Goal: Check status: Check status

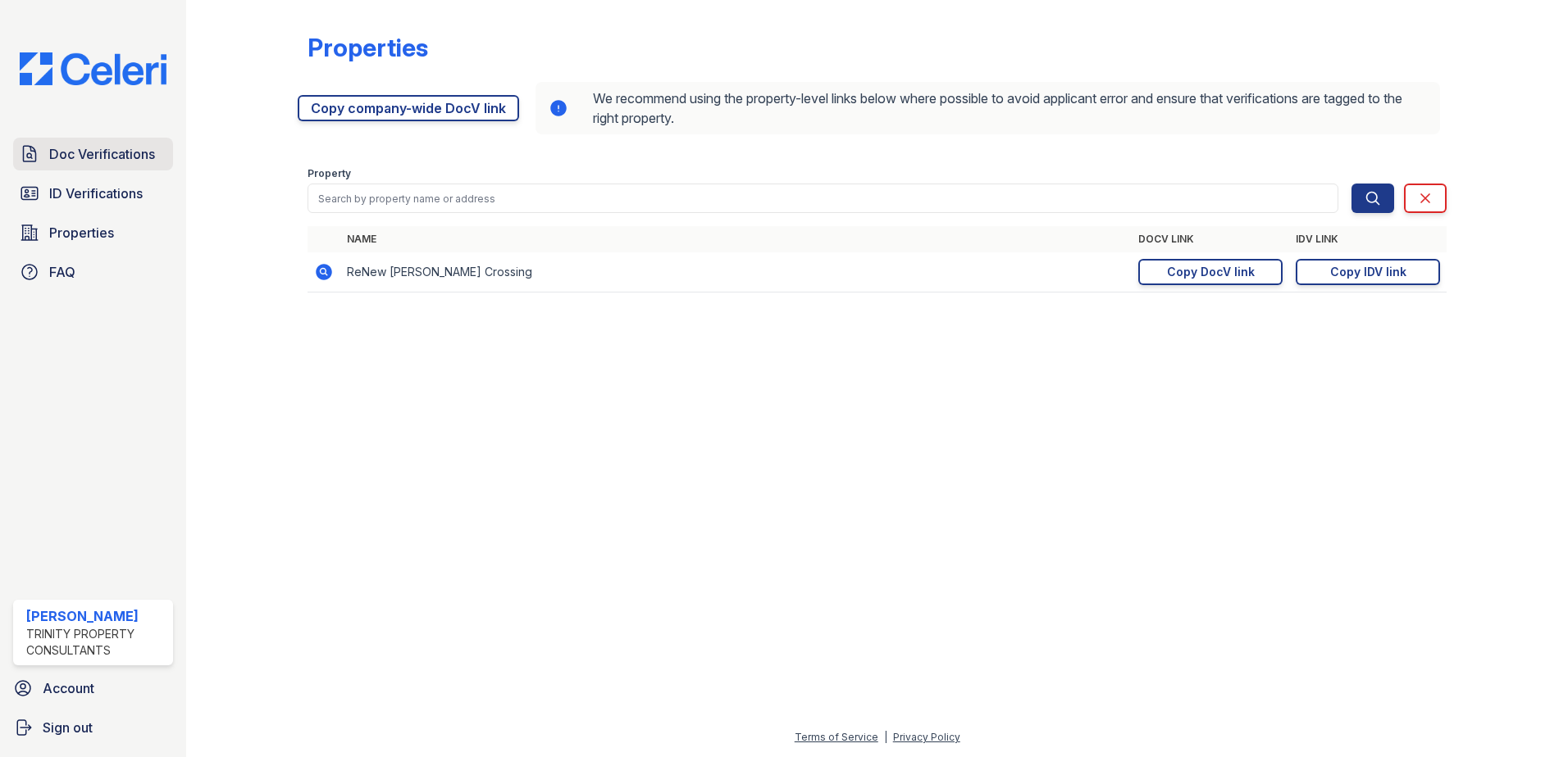
click at [53, 158] on span "Doc Verifications" at bounding box center [102, 154] width 106 height 20
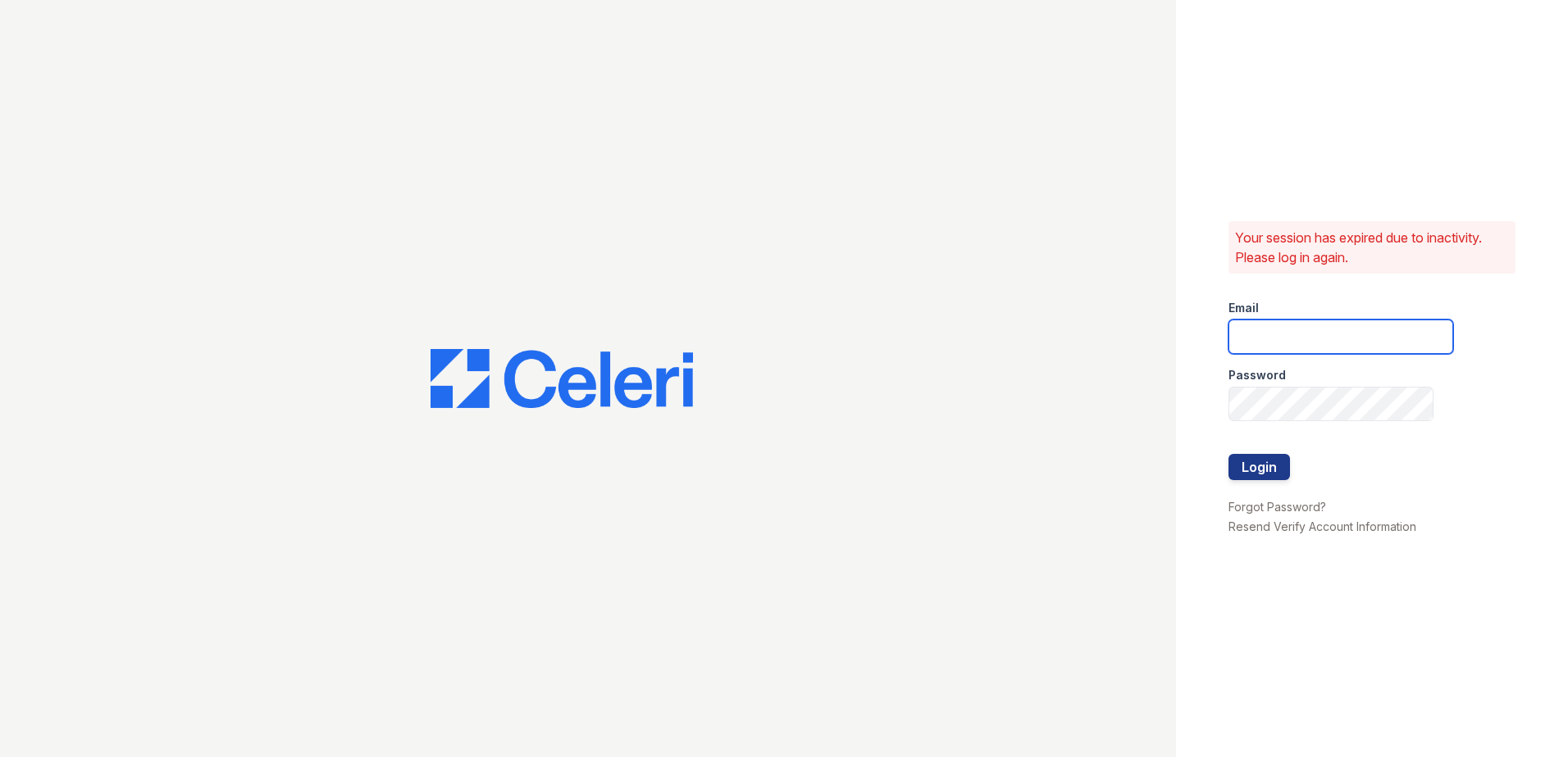
type input "vdardon@trinity-pm.com"
click at [1249, 470] on button "Login" at bounding box center [1259, 467] width 61 height 26
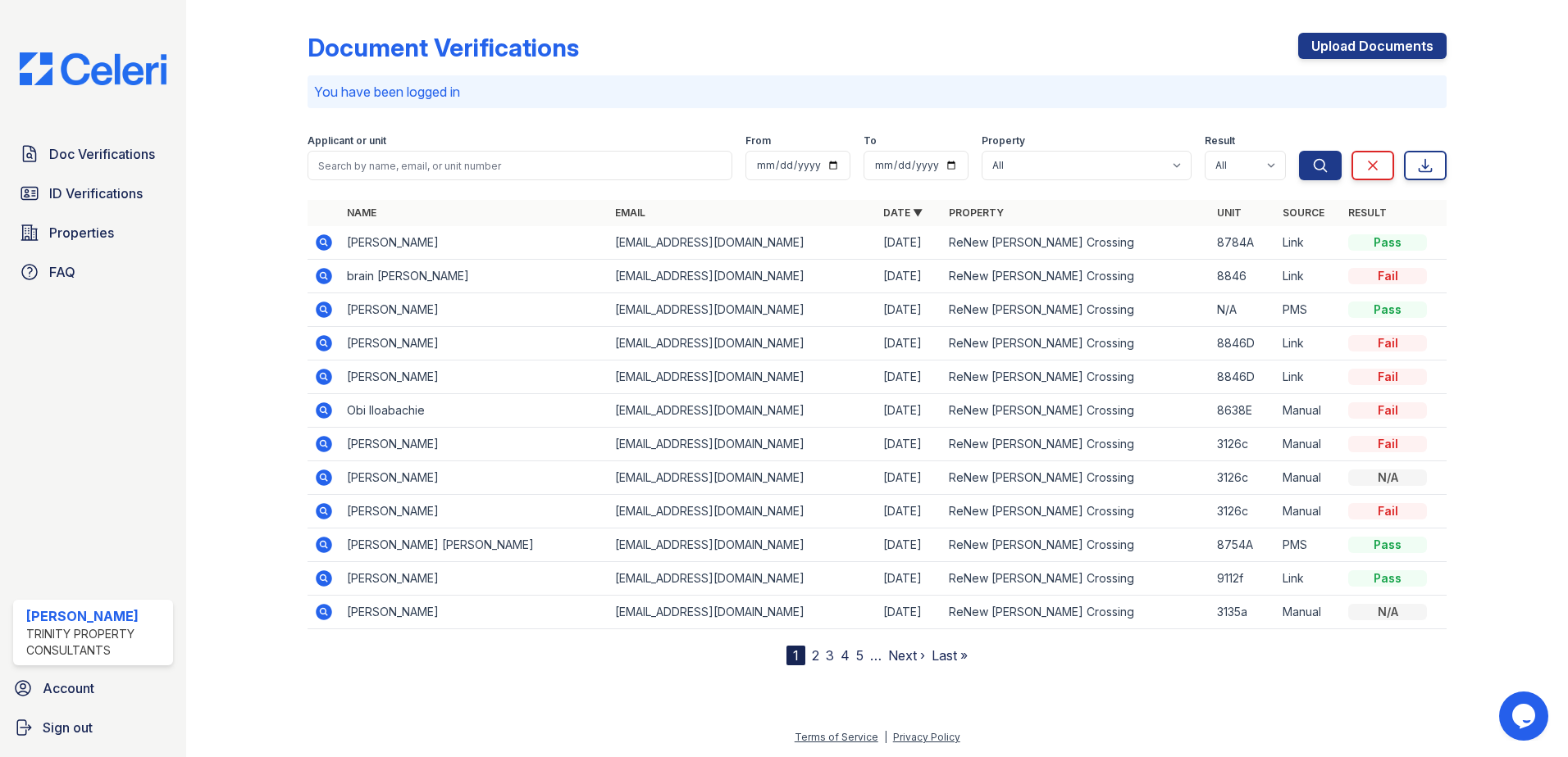
click at [319, 246] on icon at bounding box center [324, 242] width 16 height 16
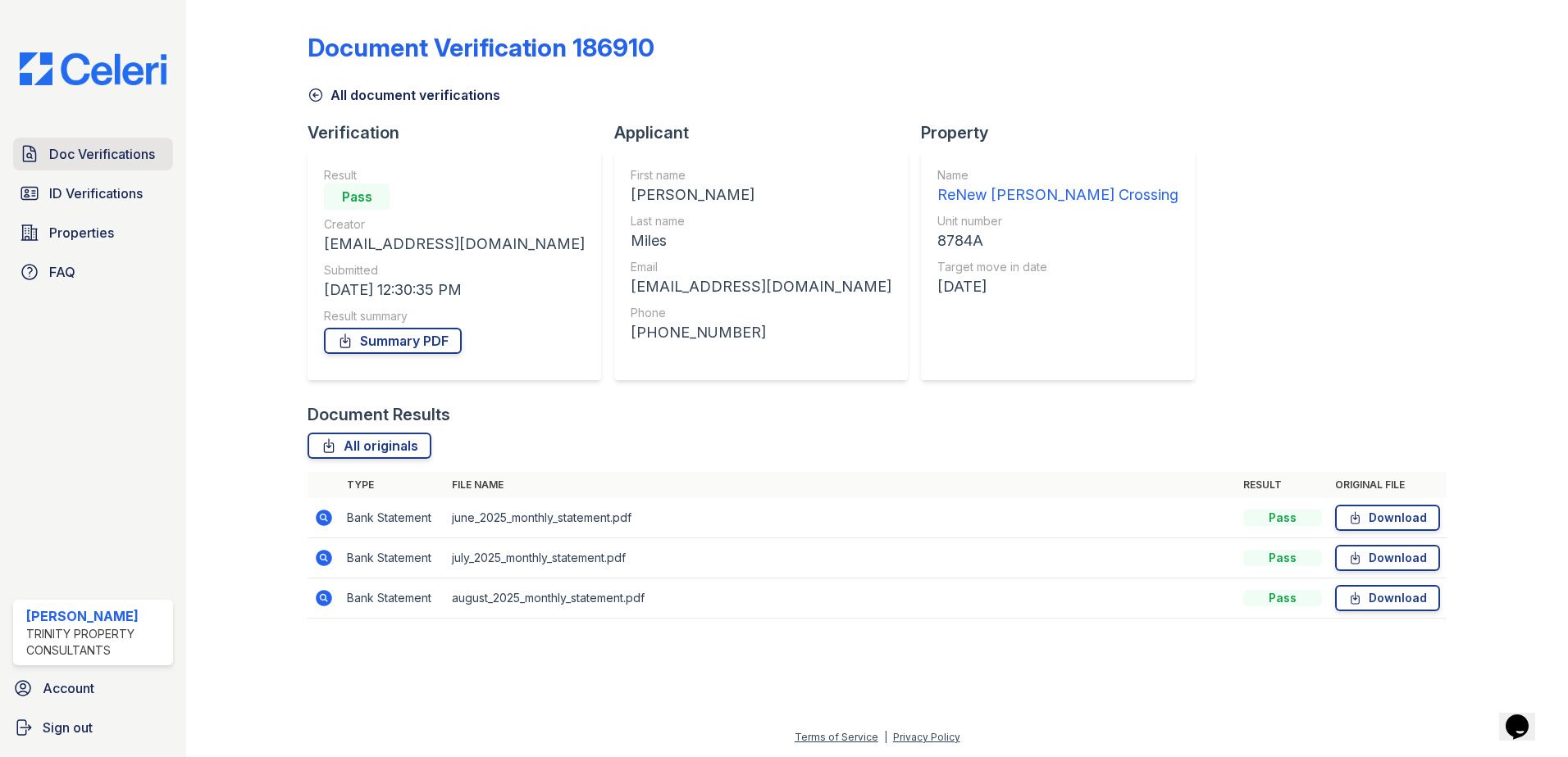
click at [70, 156] on span "Doc Verifications" at bounding box center [102, 154] width 106 height 20
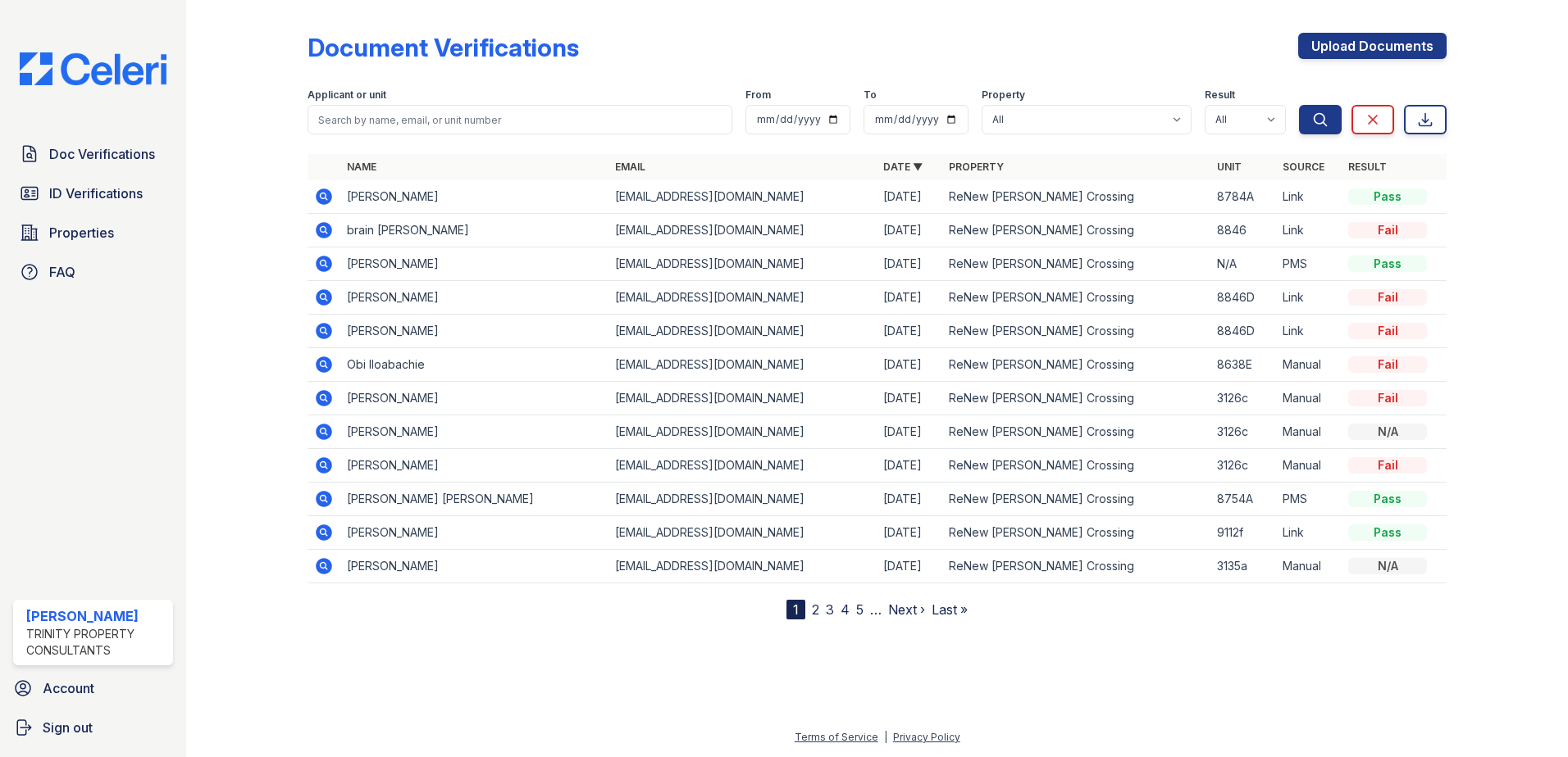
click at [330, 201] on icon at bounding box center [324, 197] width 20 height 20
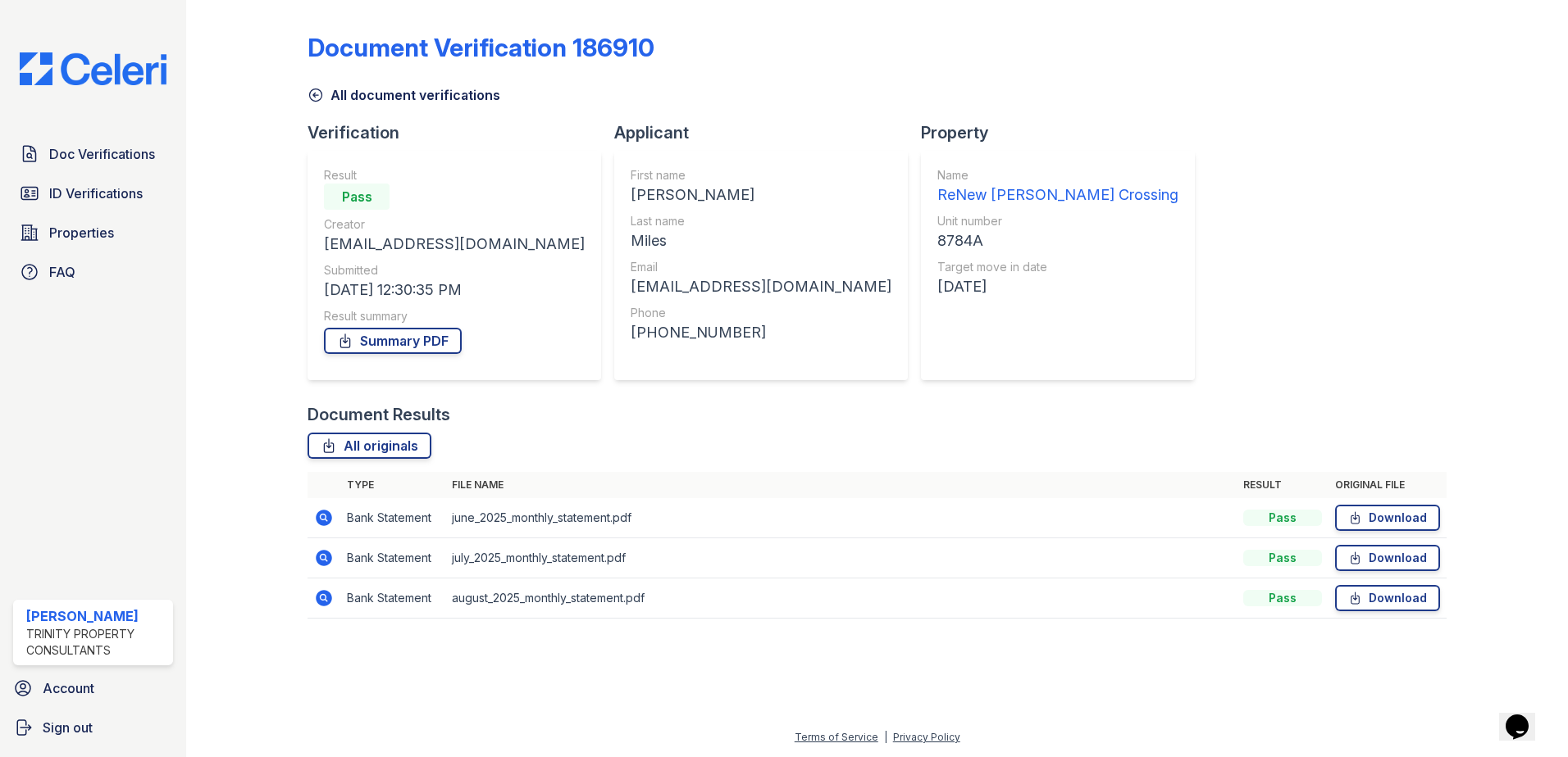
click at [322, 519] on icon at bounding box center [324, 517] width 20 height 20
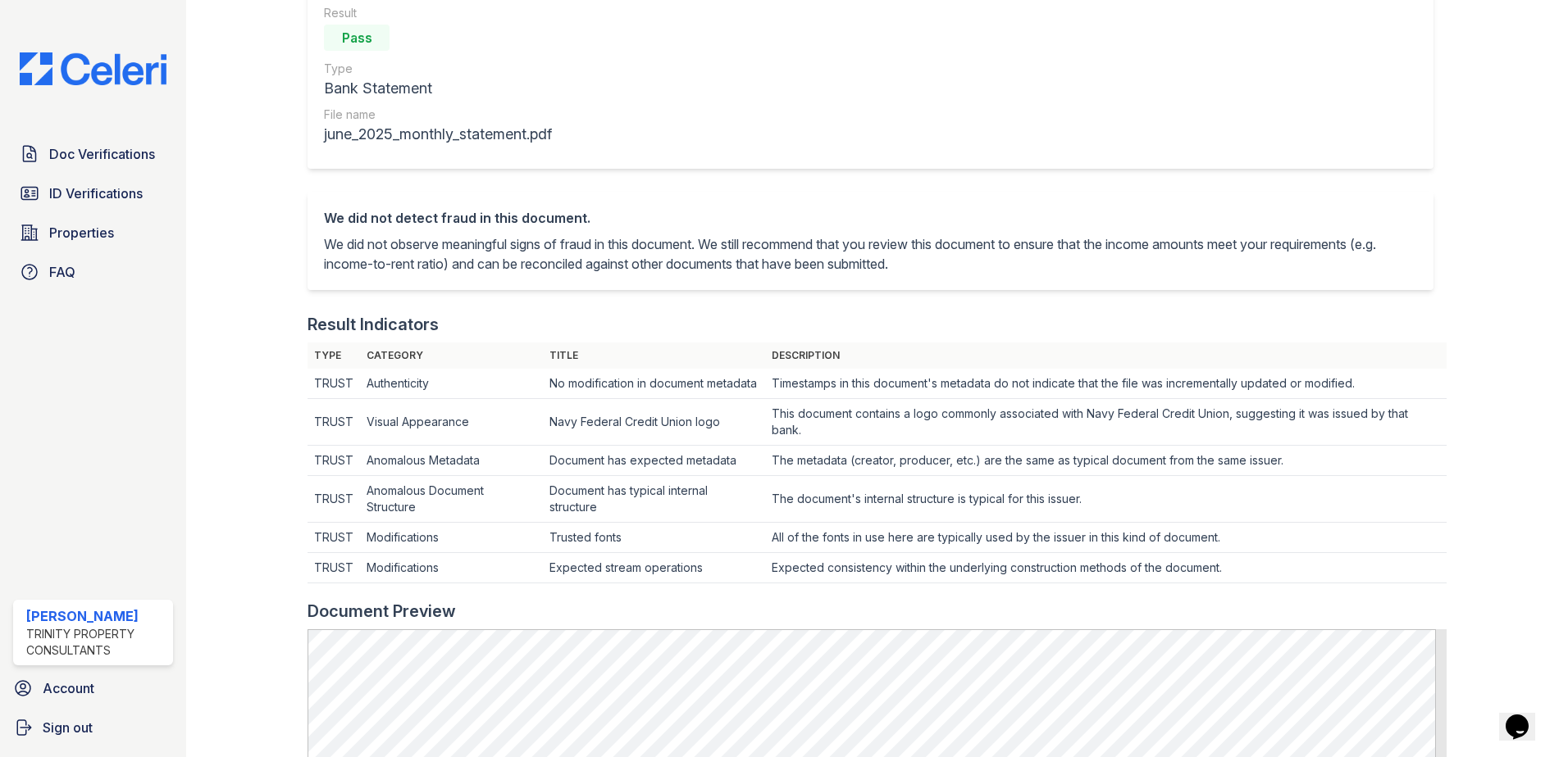
scroll to position [164, 0]
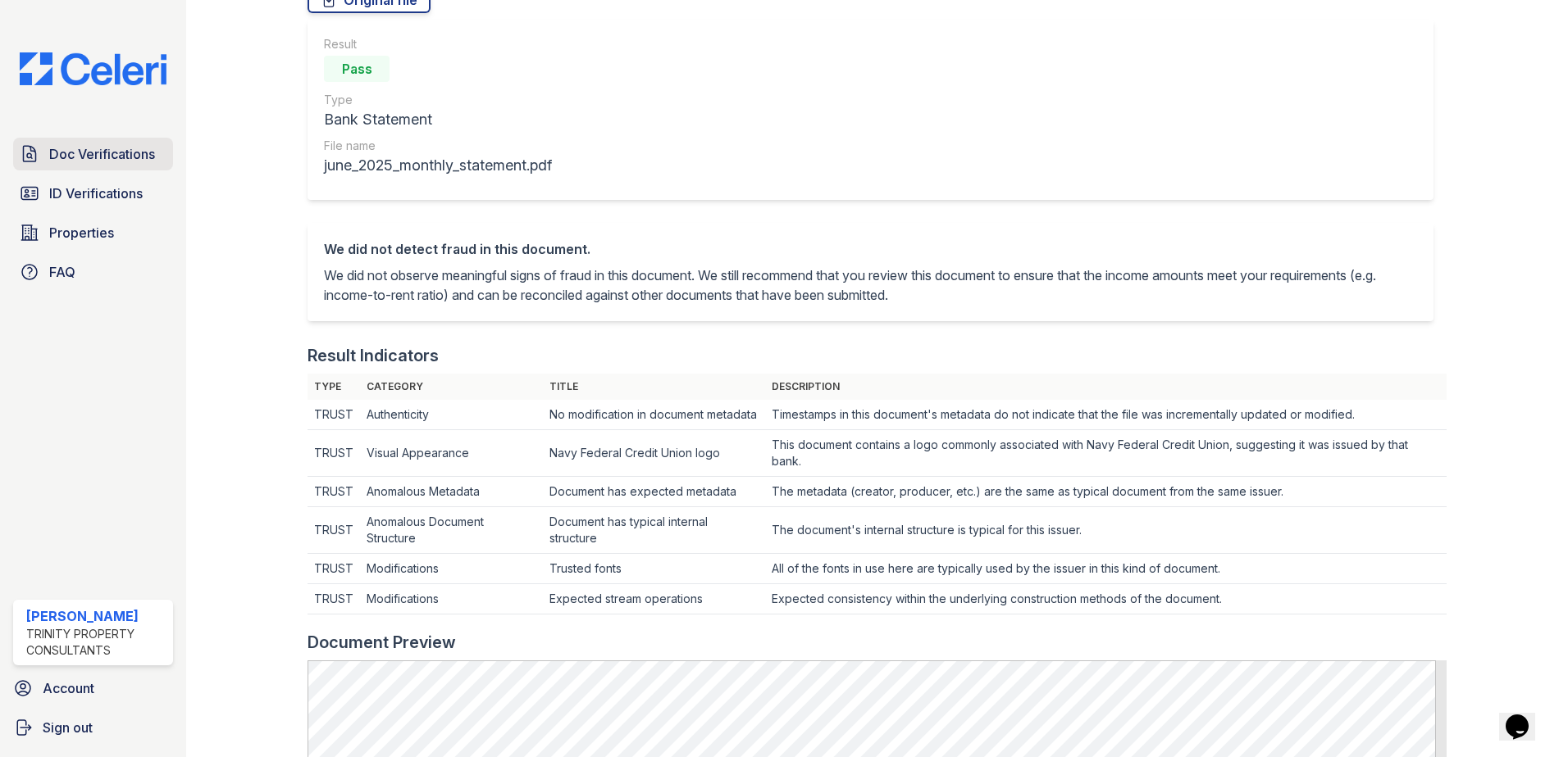
click at [105, 167] on link "Doc Verifications" at bounding box center [93, 154] width 159 height 32
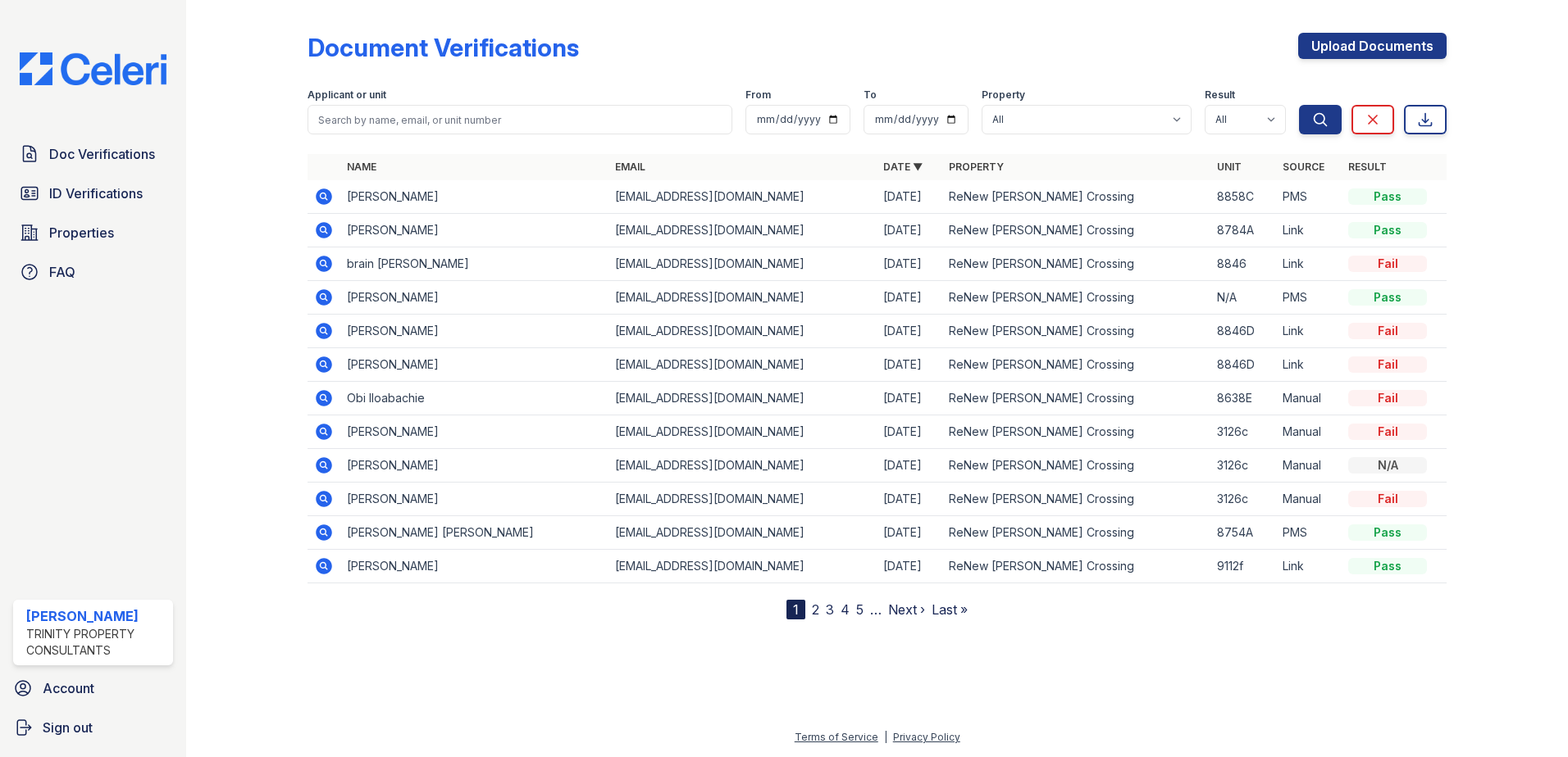
click at [322, 226] on icon at bounding box center [324, 230] width 16 height 16
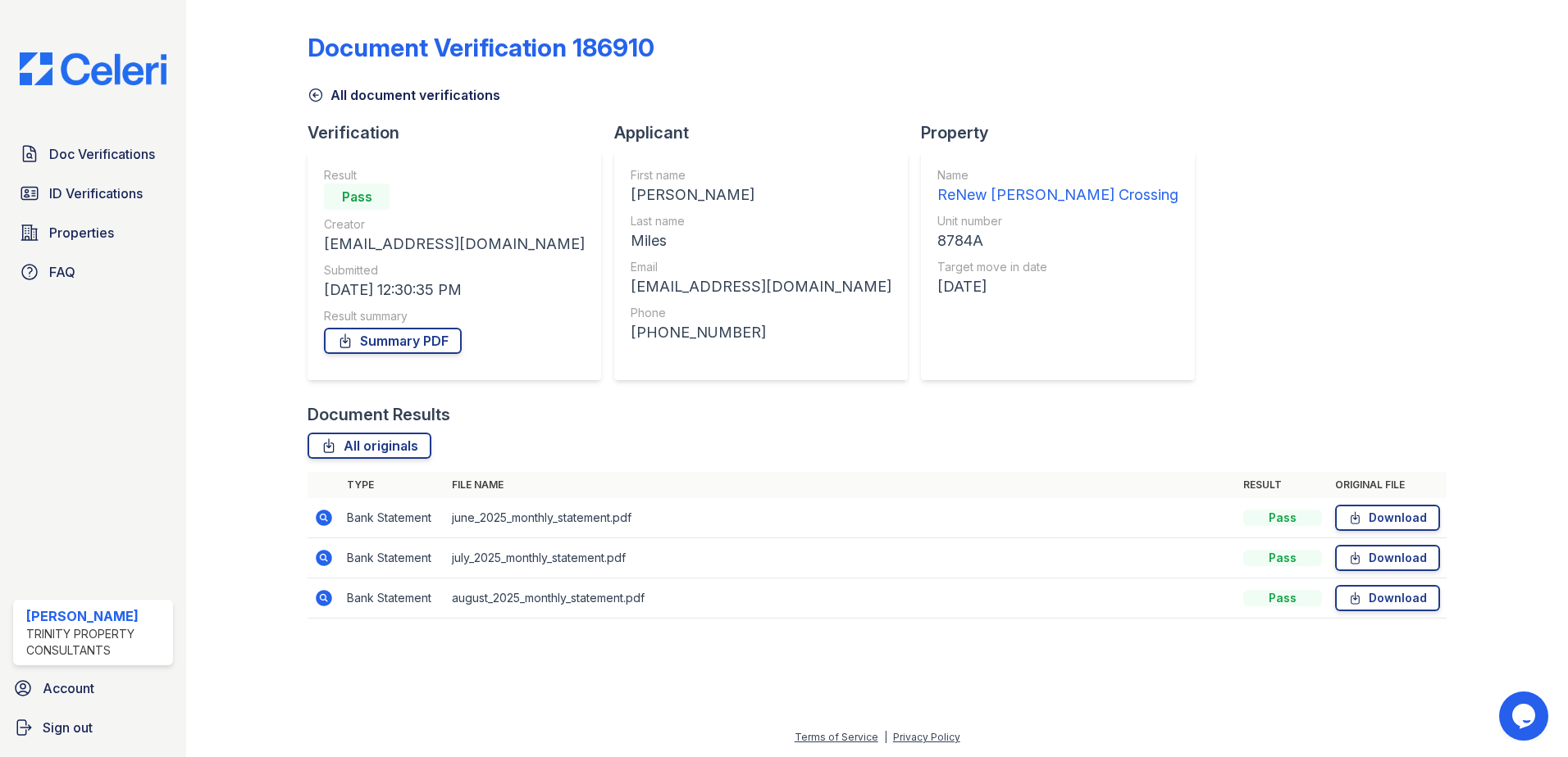
click at [319, 515] on icon at bounding box center [324, 517] width 16 height 16
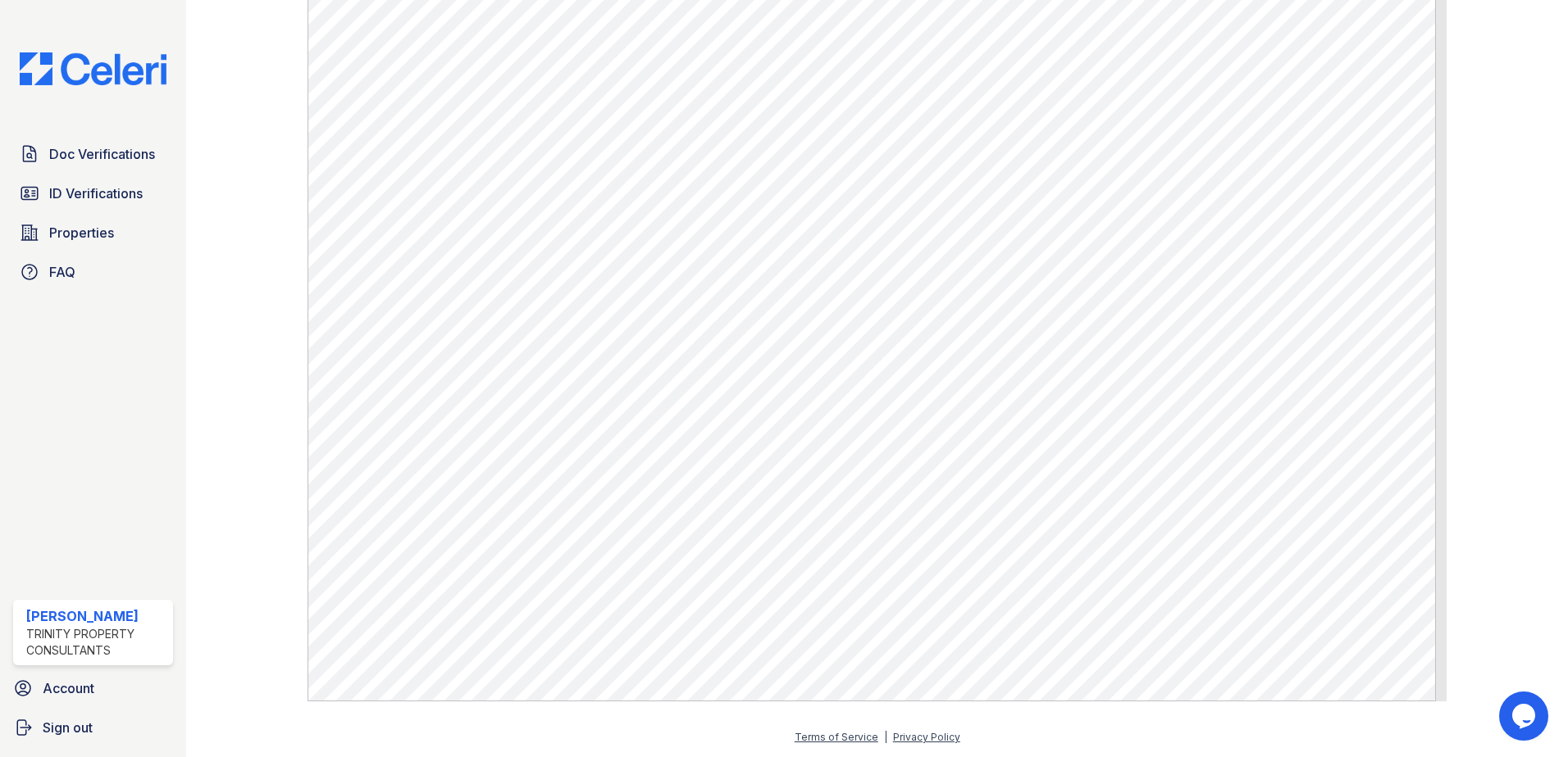
scroll to position [896, 0]
click at [107, 487] on div "Doc Verifications ID Verifications Properties FAQ Veronica Dardon Trinity Prope…" at bounding box center [93, 378] width 186 height 757
